Goal: Communication & Community: Share content

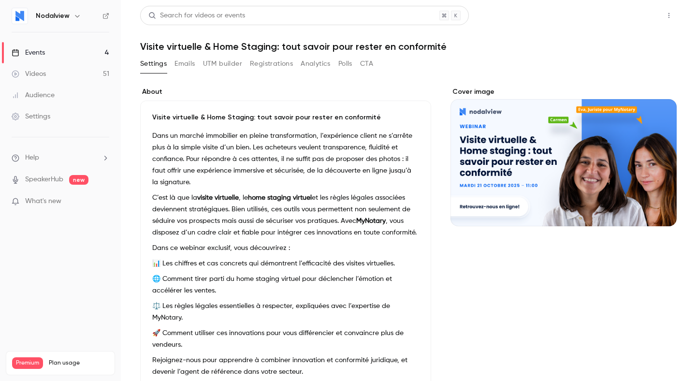
click at [646, 19] on button "Share" at bounding box center [635, 15] width 38 height 19
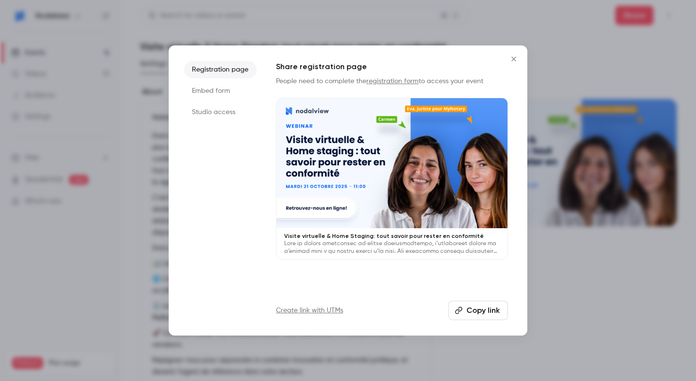
click at [483, 319] on button "Copy link" at bounding box center [478, 310] width 59 height 19
click at [467, 312] on button "Copy link" at bounding box center [478, 310] width 59 height 19
click at [514, 56] on icon "Close" at bounding box center [514, 59] width 12 height 8
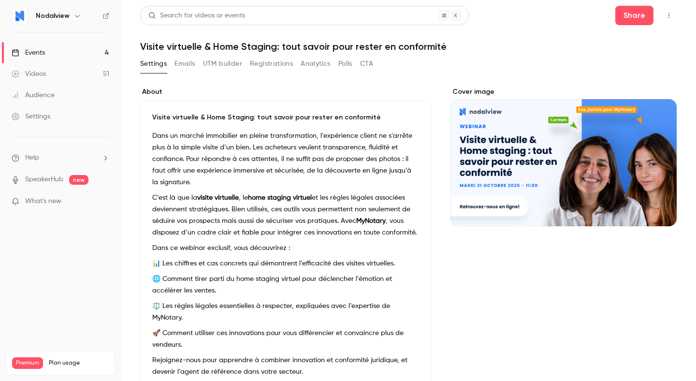
click at [72, 48] on link "Events 4" at bounding box center [60, 52] width 121 height 21
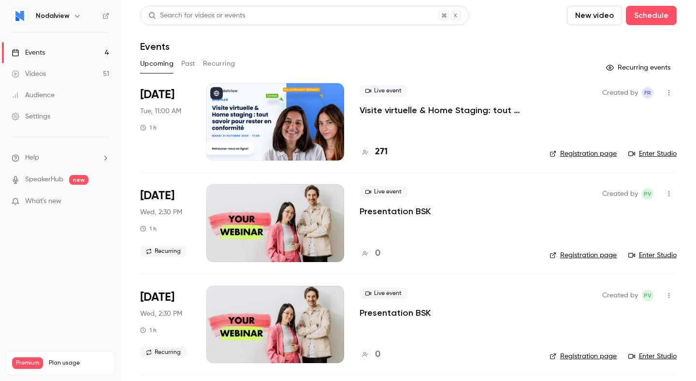
click at [187, 61] on button "Past" at bounding box center [188, 63] width 14 height 15
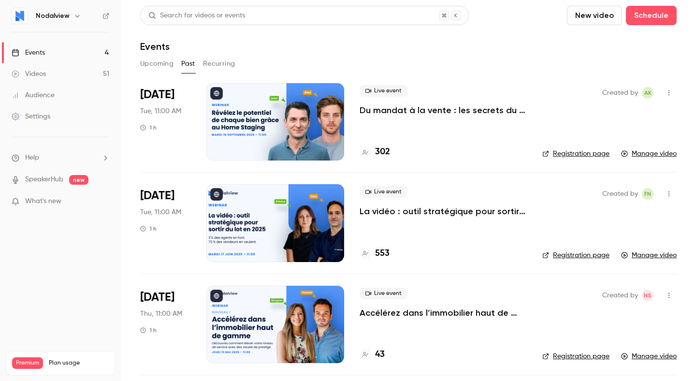
click at [156, 60] on button "Upcoming" at bounding box center [156, 63] width 33 height 15
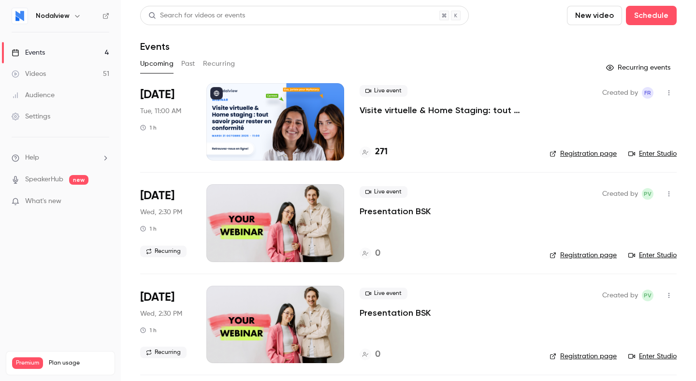
click at [305, 138] on div at bounding box center [276, 121] width 138 height 77
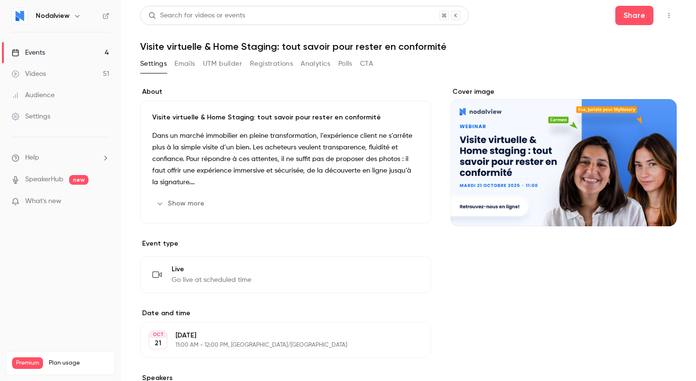
click at [257, 59] on button "Registrations" at bounding box center [271, 63] width 43 height 15
